Goal: Entertainment & Leisure: Consume media (video, audio)

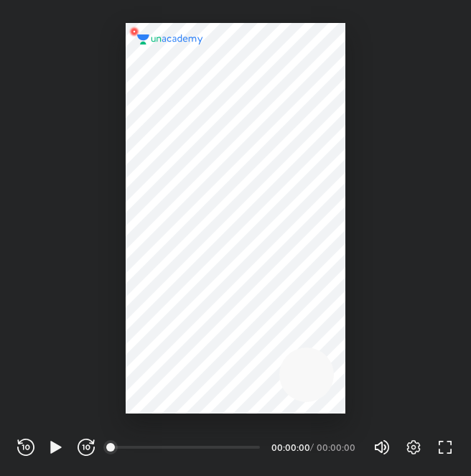
scroll to position [476, 471]
click at [85, 443] on icon "button" at bounding box center [86, 447] width 17 height 17
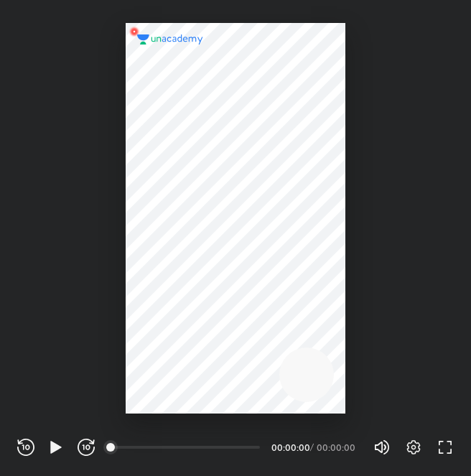
click at [85, 443] on icon "button" at bounding box center [86, 447] width 17 height 17
click at [15, 440] on div "REWIND (J) PLAY (K) FORWARD (L) 00:00 00:00:00 / 00:00:00 Volume (M) 100% Setti…" at bounding box center [235, 445] width 471 height 62
click at [17, 437] on div "REWIND (J) PLAY (K) FORWARD (L) 00:00 00:00:00 / 00:00:00 Volume (M) 100% Setti…" at bounding box center [235, 445] width 471 height 62
drag, startPoint x: 23, startPoint y: 453, endPoint x: 41, endPoint y: 447, distance: 18.9
click at [26, 453] on icon "button" at bounding box center [25, 447] width 17 height 17
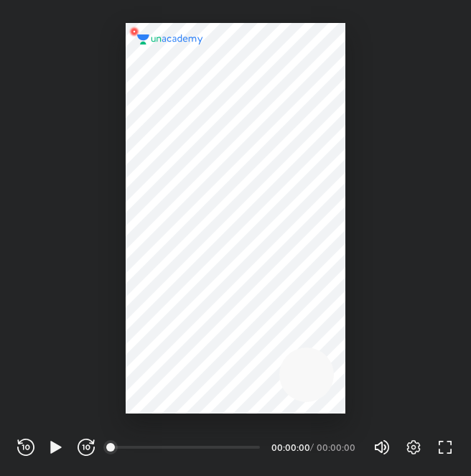
click at [47, 445] on div "REWIND (J) PLAY (K) FORWARD (L)" at bounding box center [56, 447] width 78 height 17
